Goal: Task Accomplishment & Management: Manage account settings

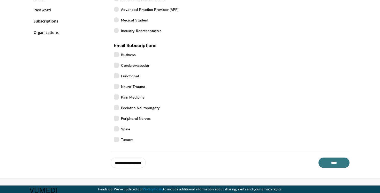
scroll to position [67, 0]
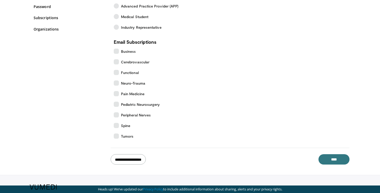
click at [129, 159] on input "**********" at bounding box center [127, 159] width 35 height 10
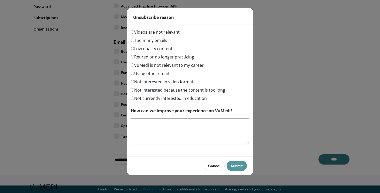
click at [242, 167] on button "Submit" at bounding box center [236, 165] width 20 height 10
click at [190, 32] on div "Videos are not relevant" at bounding box center [190, 33] width 118 height 8
click at [160, 42] on label "Too many emails" at bounding box center [149, 40] width 36 height 6
click at [233, 167] on button "Submit" at bounding box center [236, 165] width 20 height 10
